Goal: Information Seeking & Learning: Learn about a topic

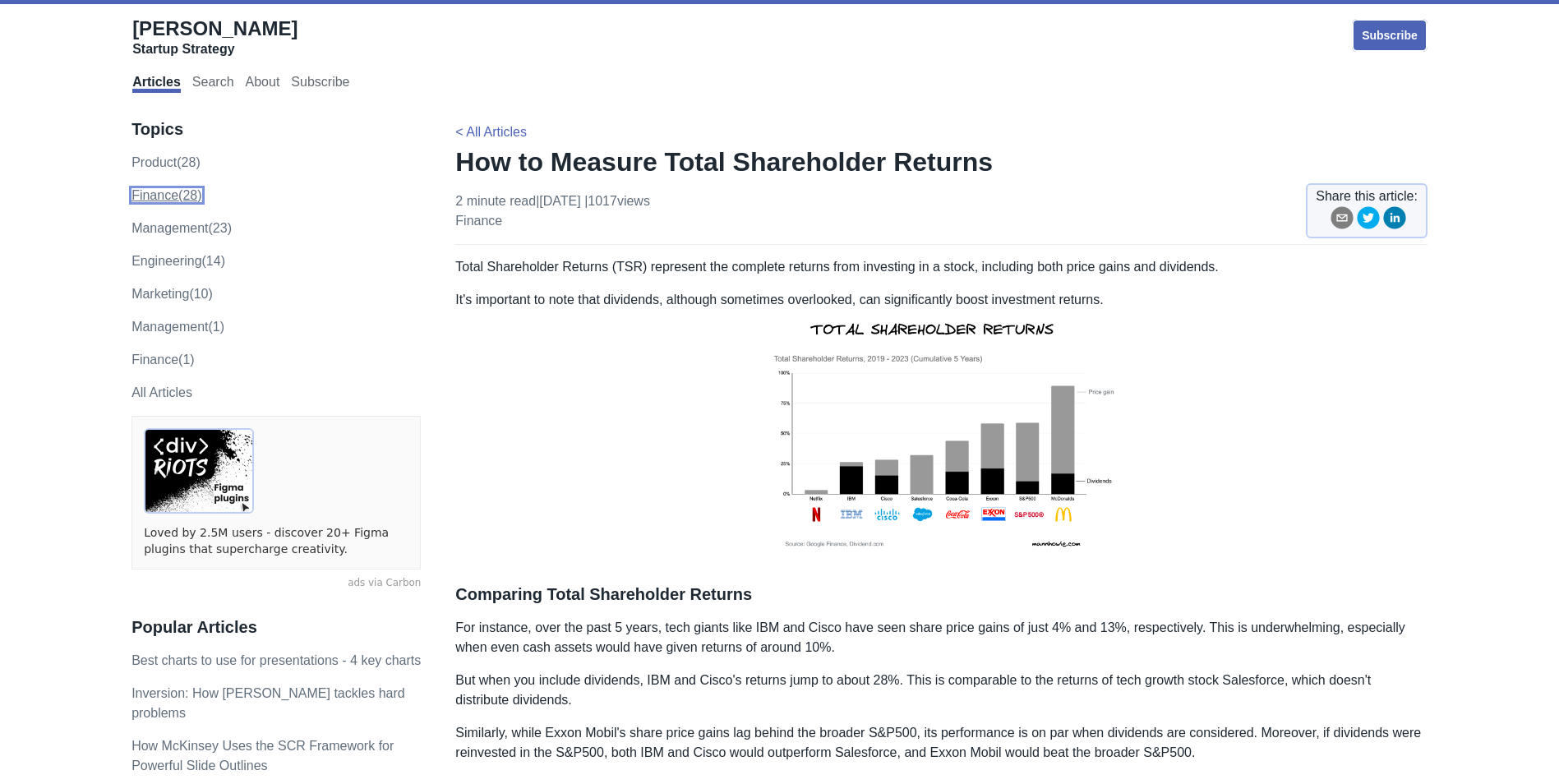
click at [191, 196] on link "finance (28)" at bounding box center [167, 195] width 70 height 14
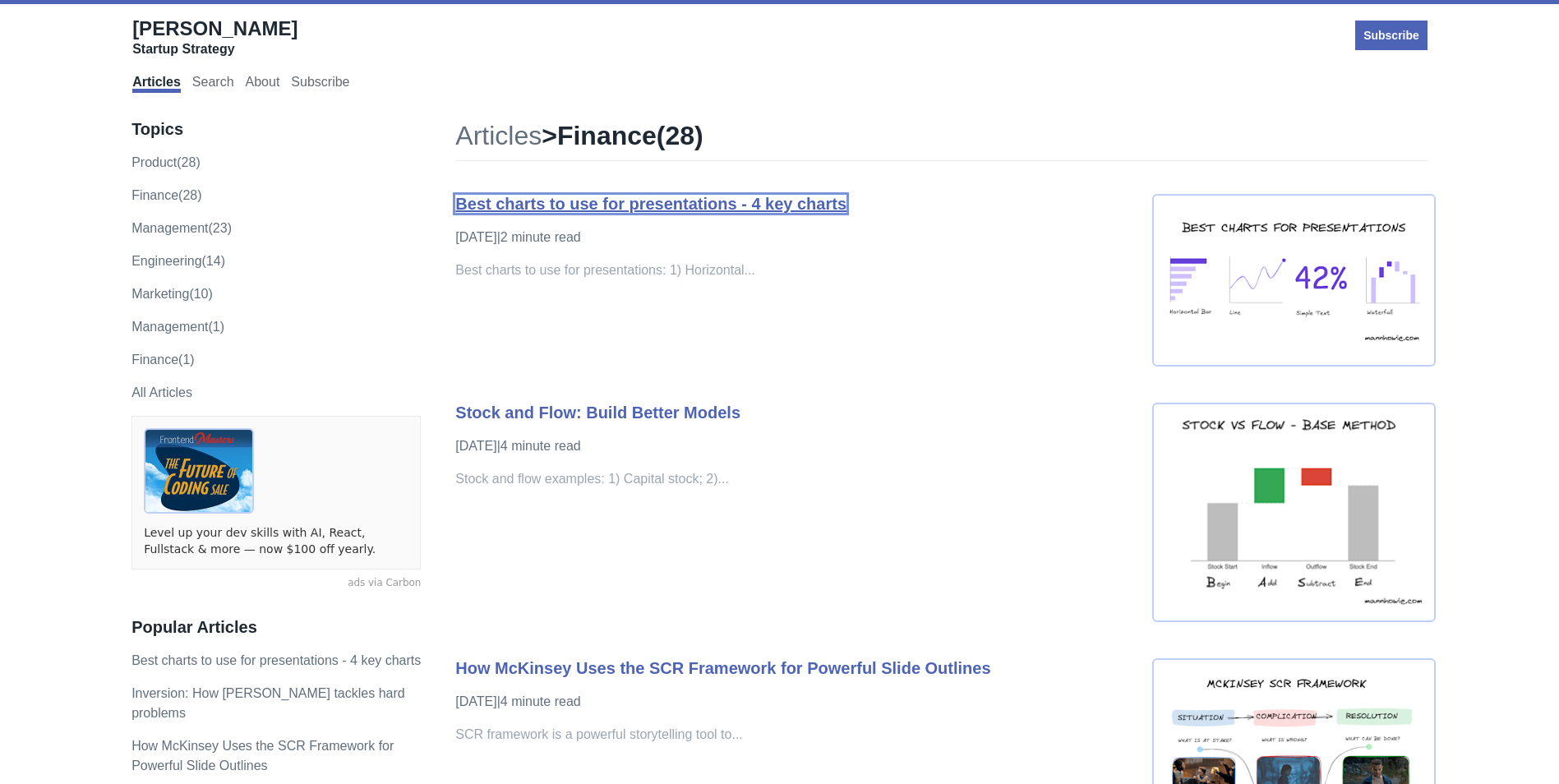
click at [692, 198] on link "Best charts to use for presentations - 4 key charts" at bounding box center [651, 203] width 391 height 18
